Goal: Task Accomplishment & Management: Use online tool/utility

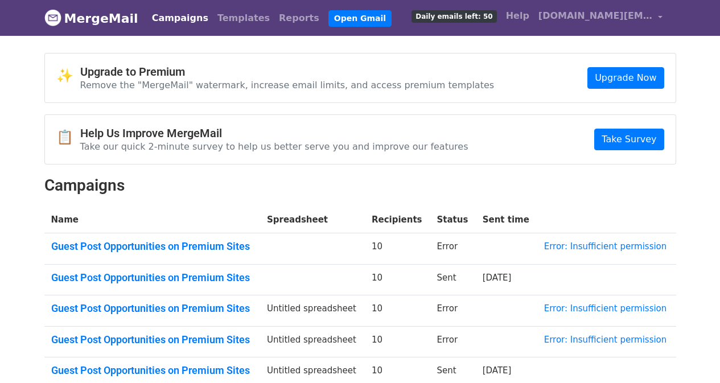
click at [604, 18] on span "seo.skyrocket.team@gmail.com" at bounding box center [596, 16] width 114 height 14
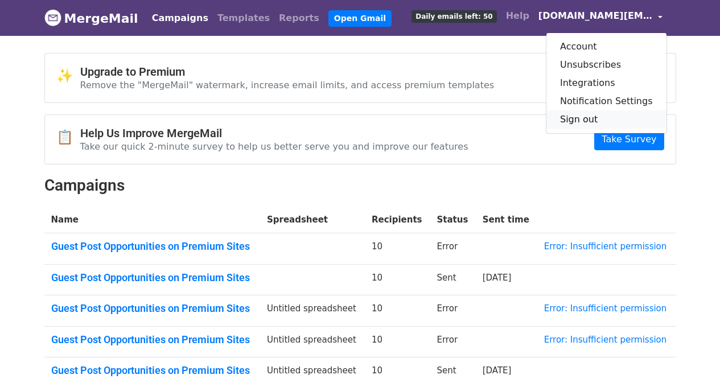
drag, startPoint x: 592, startPoint y: 116, endPoint x: 547, endPoint y: 116, distance: 44.4
click at [592, 116] on link "Sign out" at bounding box center [607, 119] width 120 height 18
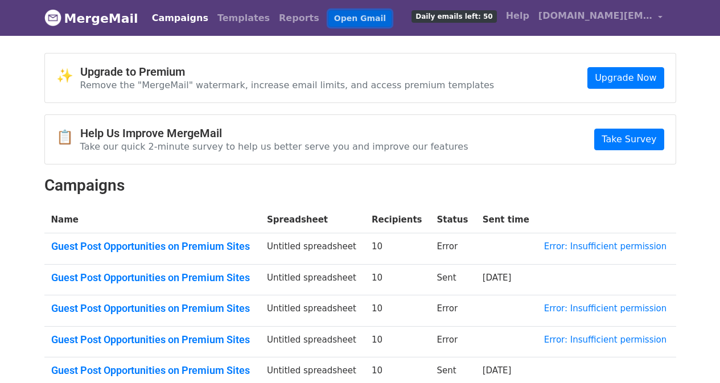
click at [329, 23] on link "Open Gmail" at bounding box center [360, 18] width 63 height 17
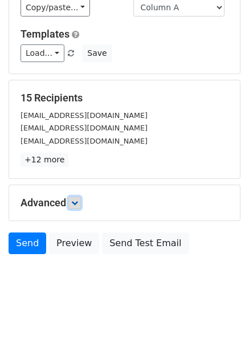
click at [80, 207] on link at bounding box center [74, 202] width 13 height 13
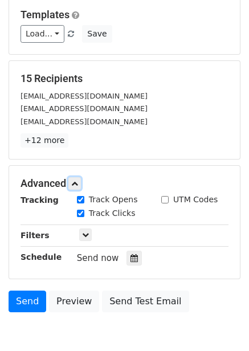
scroll to position [113, 0]
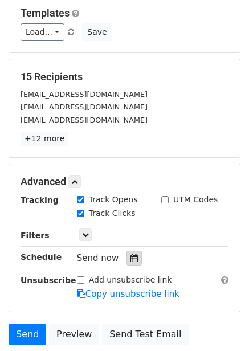
click at [130, 259] on icon at bounding box center [133, 258] width 7 height 8
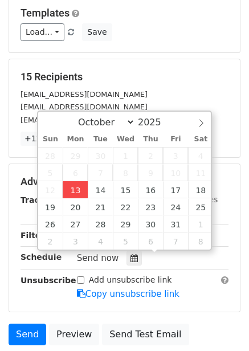
type input "2025-10-13 14:53"
type input "02"
type input "53"
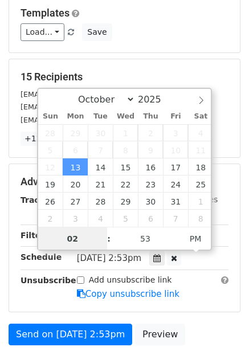
scroll to position [1, 0]
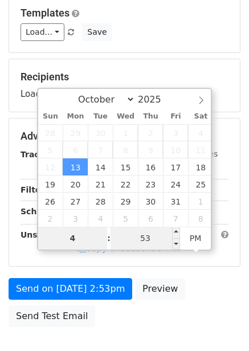
type input "4"
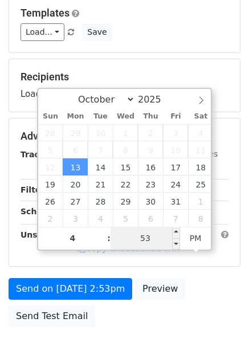
type input "2025-10-13 16:53"
type input "04"
click at [139, 236] on input "53" at bounding box center [144, 238] width 69 height 23
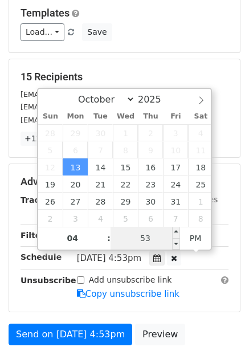
type input "0"
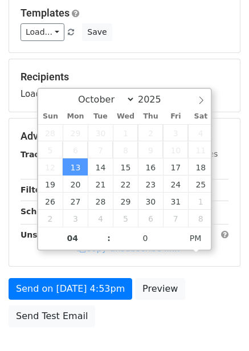
type input "2025-10-13 16:00"
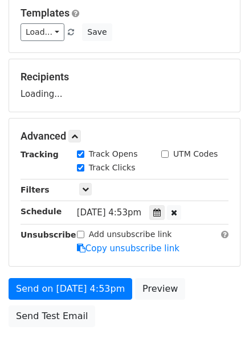
click at [205, 289] on div "Send on Oct 13 at 4:53pm Preview Send Test Email" at bounding box center [124, 305] width 249 height 55
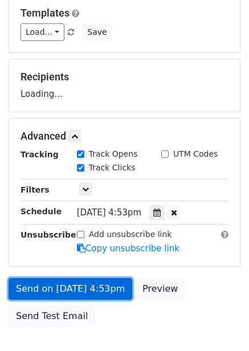
click at [82, 292] on link "Send on Oct 13 at 4:53pm" at bounding box center [71, 289] width 124 height 22
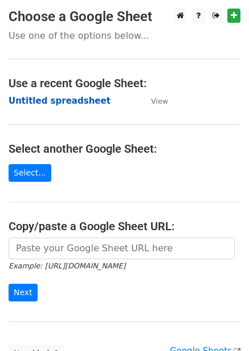
click at [67, 104] on strong "Untitled spreadsheet" at bounding box center [60, 101] width 102 height 10
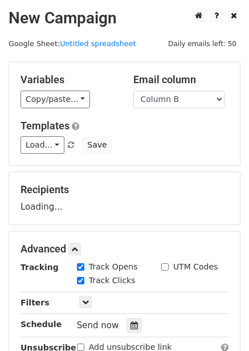
select select "Column B"
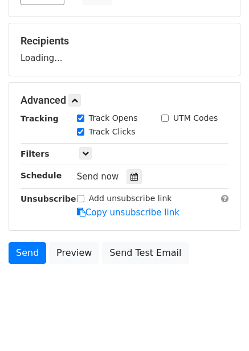
click at [130, 175] on icon at bounding box center [133, 177] width 7 height 8
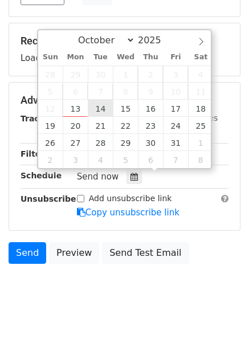
type input "[DATE] 12:00"
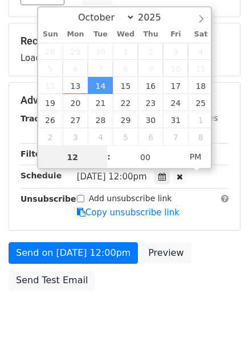
scroll to position [1, 0]
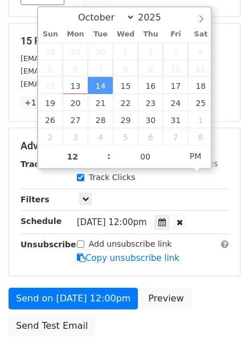
click at [198, 202] on div "Only include spreadsheet rows that match the following filters:" at bounding box center [152, 199] width 169 height 13
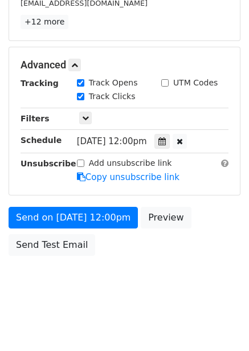
scroll to position [231, 0]
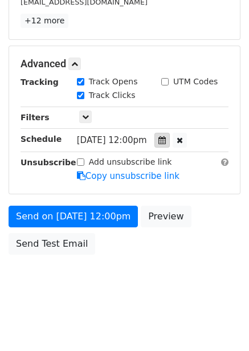
click at [166, 144] on icon at bounding box center [161, 140] width 7 height 8
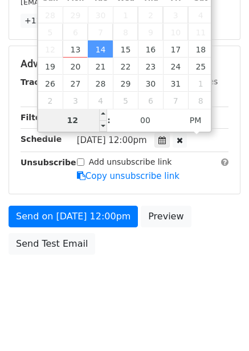
click at [85, 122] on input "12" at bounding box center [72, 120] width 69 height 23
type input "5"
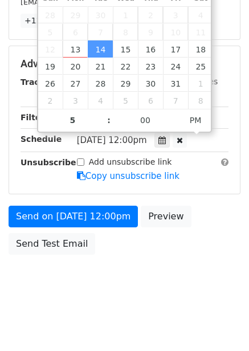
type input "2025-10-14 17:00"
click at [163, 268] on body "New Campaign Daily emails left: 50 Google Sheet: Untitled spreadsheet Variables…" at bounding box center [124, 42] width 249 height 528
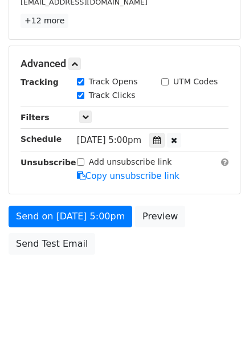
scroll to position [185, 0]
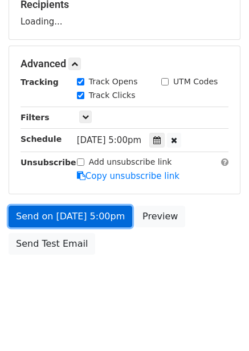
click at [96, 213] on link "Send on Oct 14 at 5:00pm" at bounding box center [71, 217] width 124 height 22
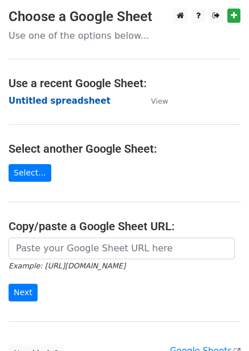
click at [47, 101] on strong "Untitled spreadsheet" at bounding box center [60, 101] width 102 height 10
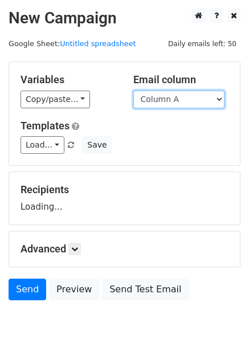
click at [179, 97] on select "Column A Column B Column C Column D Column E Column F" at bounding box center [178, 100] width 91 height 18
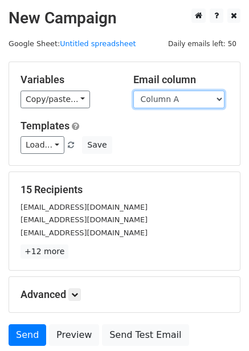
drag, startPoint x: 174, startPoint y: 101, endPoint x: 173, endPoint y: 106, distance: 5.9
click at [174, 101] on select "Column A Column B Column C Column D Column E Column F" at bounding box center [178, 100] width 91 height 18
select select "Column C"
click at [133, 91] on select "Column A Column B Column C Column D Column E Column F" at bounding box center [178, 100] width 91 height 18
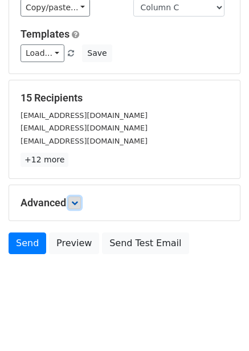
click at [73, 198] on link at bounding box center [74, 202] width 13 height 13
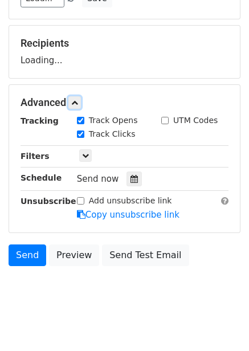
scroll to position [148, 0]
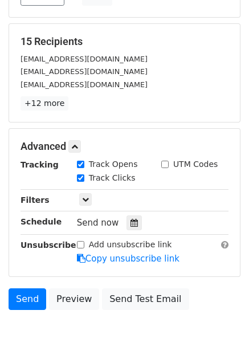
click at [124, 183] on div "Track Clicks" at bounding box center [110, 179] width 84 height 14
click at [131, 220] on icon at bounding box center [133, 223] width 7 height 8
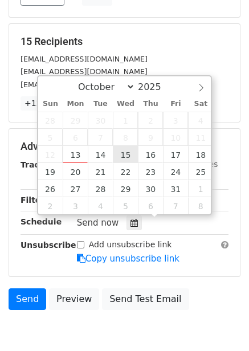
type input "2025-10-15 12:00"
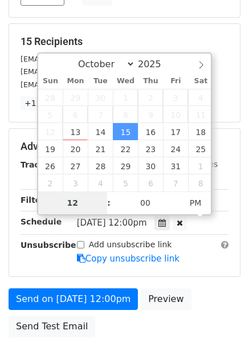
type input "6"
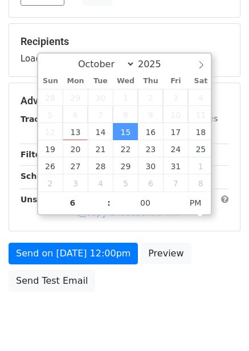
type input "2025-10-15 18:00"
click at [203, 277] on div "Send on Oct 15 at 12:00pm Preview Send Test Email" at bounding box center [124, 270] width 249 height 55
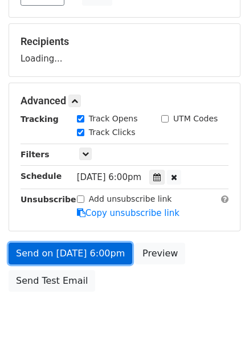
click at [93, 263] on link "Send on Oct 15 at 6:00pm" at bounding box center [71, 254] width 124 height 22
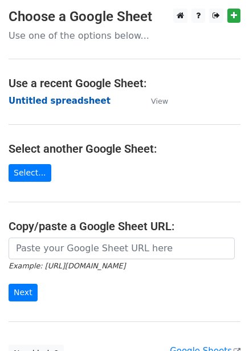
click at [56, 106] on strong "Untitled spreadsheet" at bounding box center [60, 101] width 102 height 10
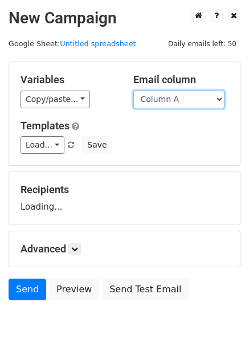
click at [179, 99] on select "Column A Column B Column C Column D Column E Column F" at bounding box center [178, 100] width 91 height 18
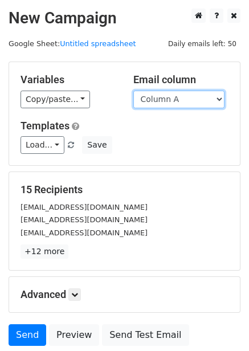
click at [168, 100] on select "Column A Column B Column C Column D Column E Column F" at bounding box center [178, 100] width 91 height 18
select select "Column D"
click at [133, 91] on select "Column A Column B Column C Column D Column E Column F" at bounding box center [178, 100] width 91 height 18
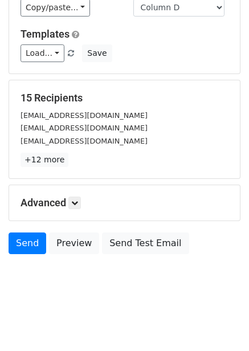
click at [72, 210] on div "Advanced Tracking Track Opens UTM Codes Track Clicks Filters Only include sprea…" at bounding box center [124, 202] width 231 height 35
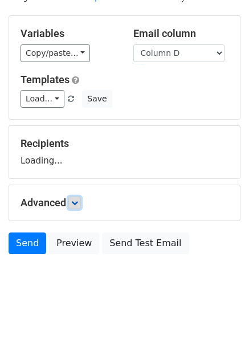
click at [78, 204] on icon at bounding box center [74, 202] width 7 height 7
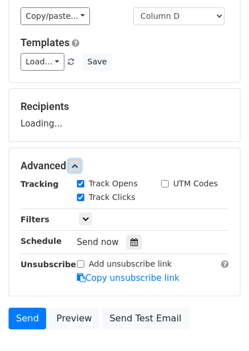
scroll to position [86, 0]
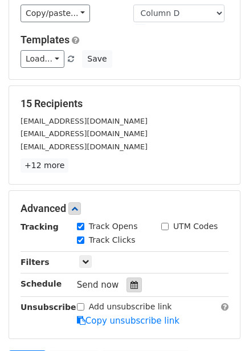
click at [132, 285] on icon at bounding box center [133, 285] width 7 height 8
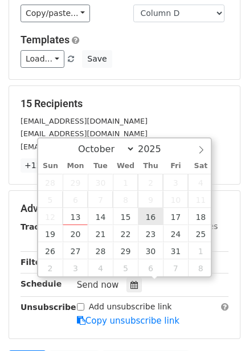
type input "2025-10-16 12:00"
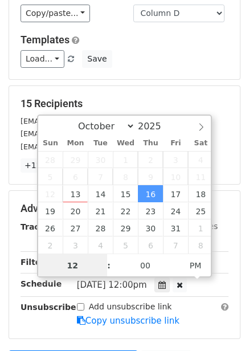
scroll to position [1, 0]
type input "7"
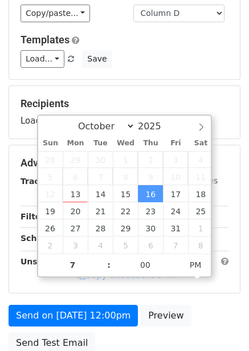
type input "2025-10-16 19:00"
click at [196, 290] on div "Advanced Tracking Track Opens UTM Codes Track Clicks Filters Only include sprea…" at bounding box center [124, 218] width 231 height 147
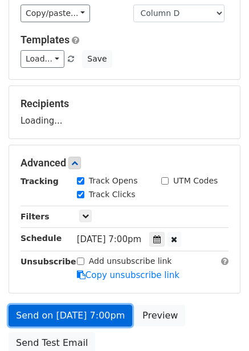
click at [85, 313] on link "Send on Oct 16 at 7:00pm" at bounding box center [71, 316] width 124 height 22
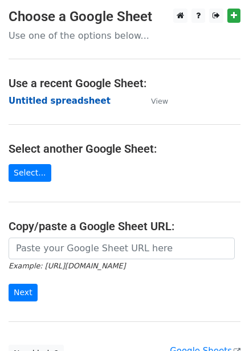
click at [60, 104] on strong "Untitled spreadsheet" at bounding box center [60, 101] width 102 height 10
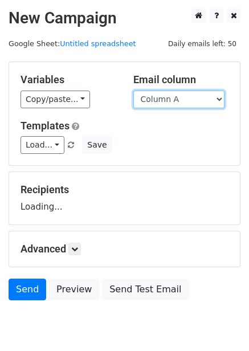
drag, startPoint x: 0, startPoint y: 0, endPoint x: 170, endPoint y: 108, distance: 201.4
click at [170, 101] on select "Column A Column B Column C Column D Column E Column F" at bounding box center [178, 100] width 91 height 18
select select "Column E"
click at [133, 91] on select "Column A Column B Column C Column D Column E Column F" at bounding box center [178, 100] width 91 height 18
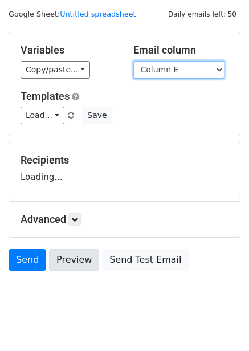
scroll to position [46, 0]
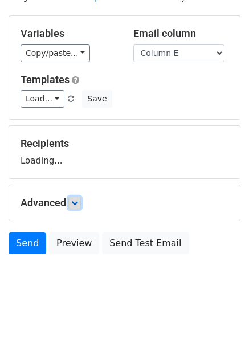
click at [76, 207] on link at bounding box center [74, 202] width 13 height 13
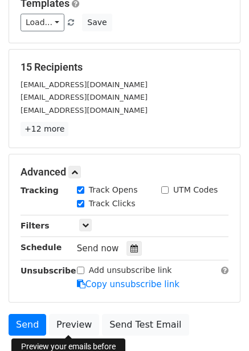
scroll to position [203, 0]
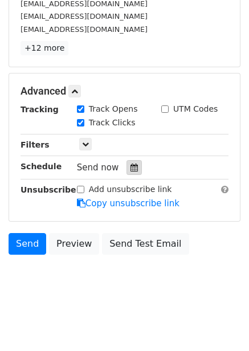
click at [132, 174] on div at bounding box center [133, 167] width 15 height 15
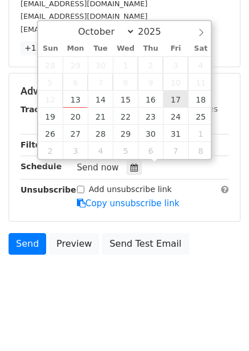
type input "2025-10-17 12:00"
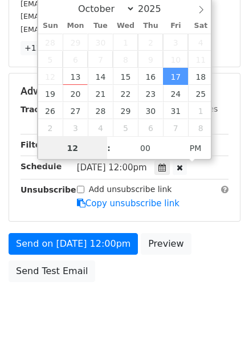
scroll to position [1, 0]
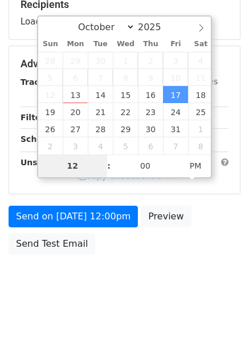
type input "8"
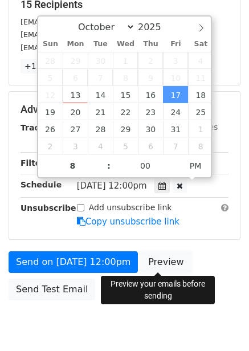
type input "2025-10-17 20:00"
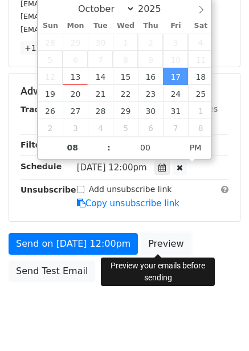
drag, startPoint x: 178, startPoint y: 245, endPoint x: 177, endPoint y: 267, distance: 21.6
click at [178, 247] on link "Preview" at bounding box center [166, 244] width 50 height 22
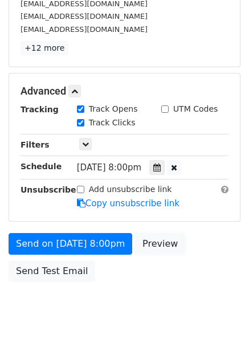
scroll to position [185, 0]
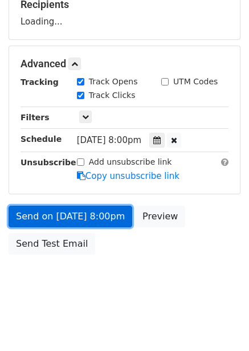
click at [118, 219] on link "Send on Oct 17 at 8:00pm" at bounding box center [71, 217] width 124 height 22
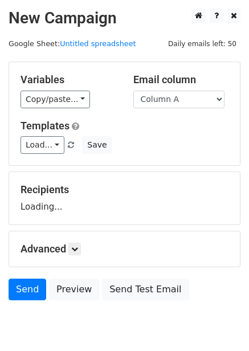
select select "Column F"
click at [133, 91] on select "Column A Column B Column C Column D Column E Column F" at bounding box center [178, 100] width 91 height 18
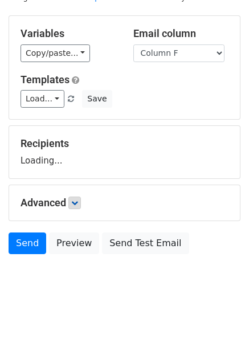
click at [75, 202] on icon at bounding box center [74, 202] width 7 height 7
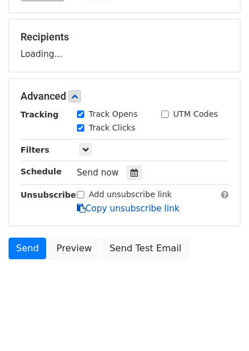
scroll to position [153, 0]
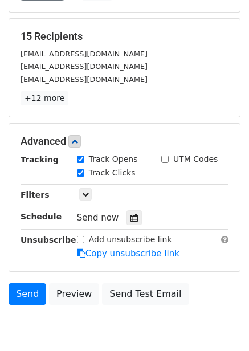
click at [128, 179] on div "Track Clicks" at bounding box center [110, 174] width 84 height 14
click at [130, 217] on icon at bounding box center [133, 218] width 7 height 8
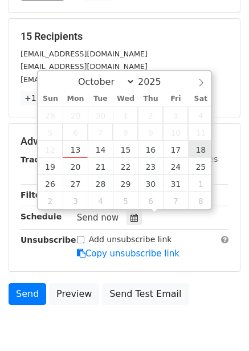
type input "[DATE] 12:00"
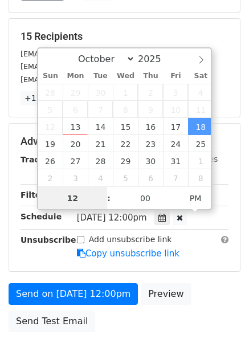
scroll to position [1, 0]
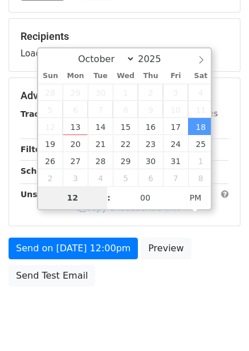
type input "9"
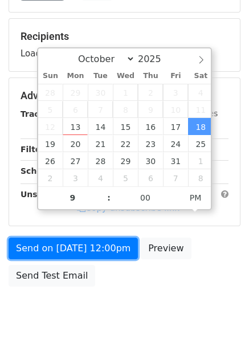
type input "[DATE] 21:00"
click at [132, 259] on link "Send on [DATE] 12:00pm" at bounding box center [73, 248] width 129 height 22
